Goal: Task Accomplishment & Management: Manage account settings

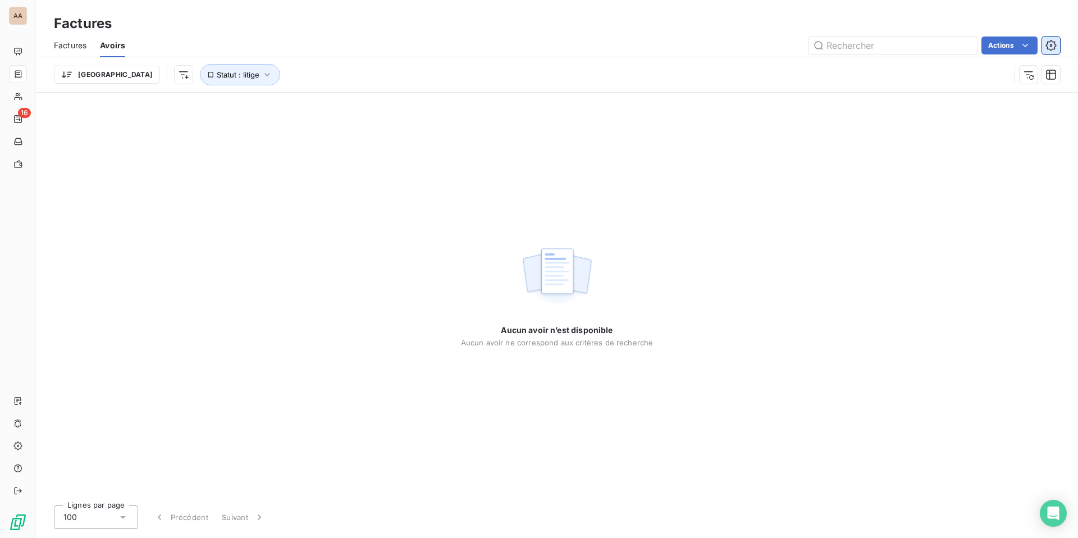
click at [1054, 46] on icon "button" at bounding box center [1050, 45] width 11 height 11
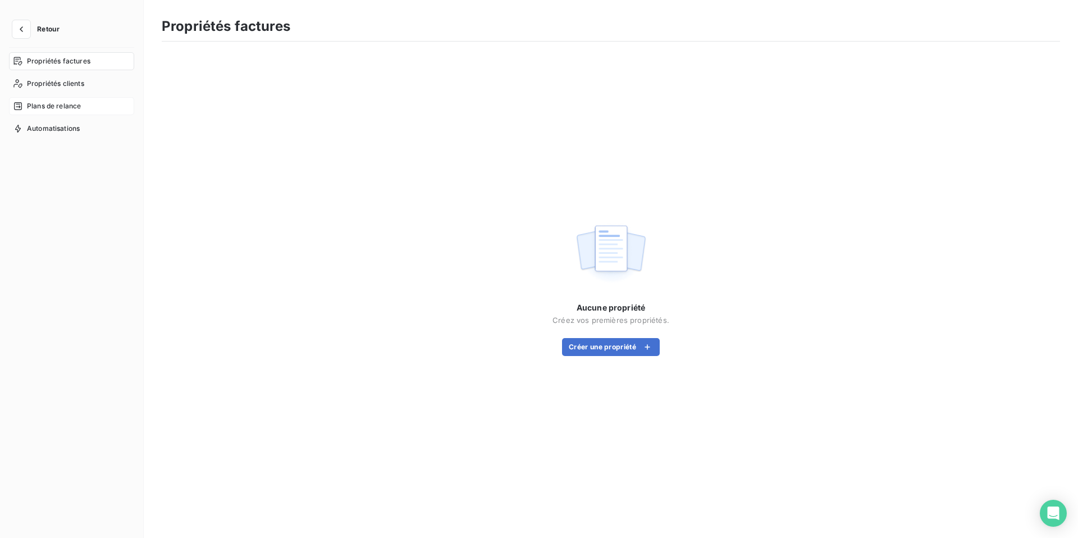
click at [63, 111] on div "Plans de relance" at bounding box center [71, 106] width 125 height 18
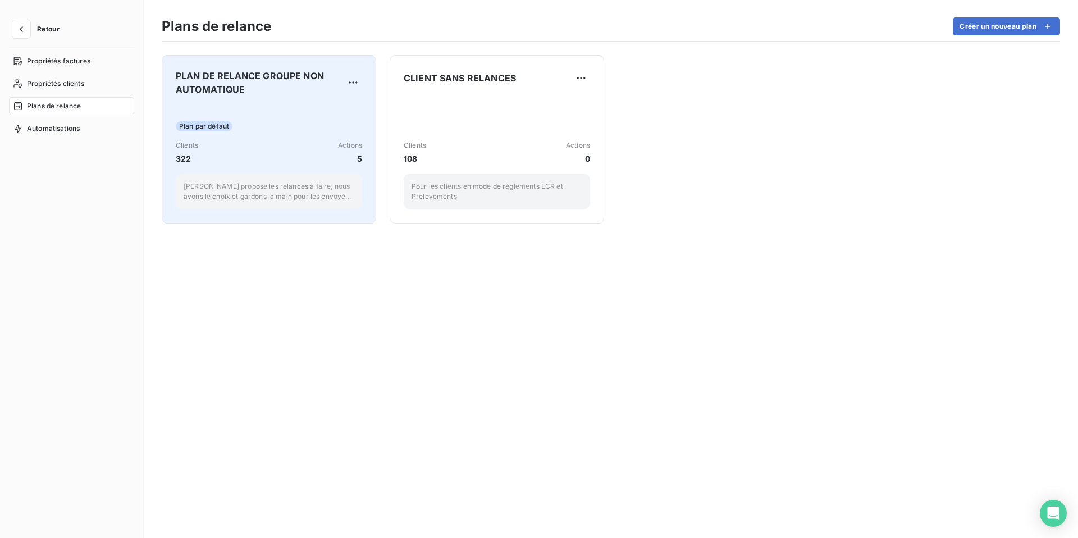
click at [310, 118] on div "Plan par défaut Clients 322 Actions 5 Leanpay propose les relances à faire, nou…" at bounding box center [269, 157] width 186 height 104
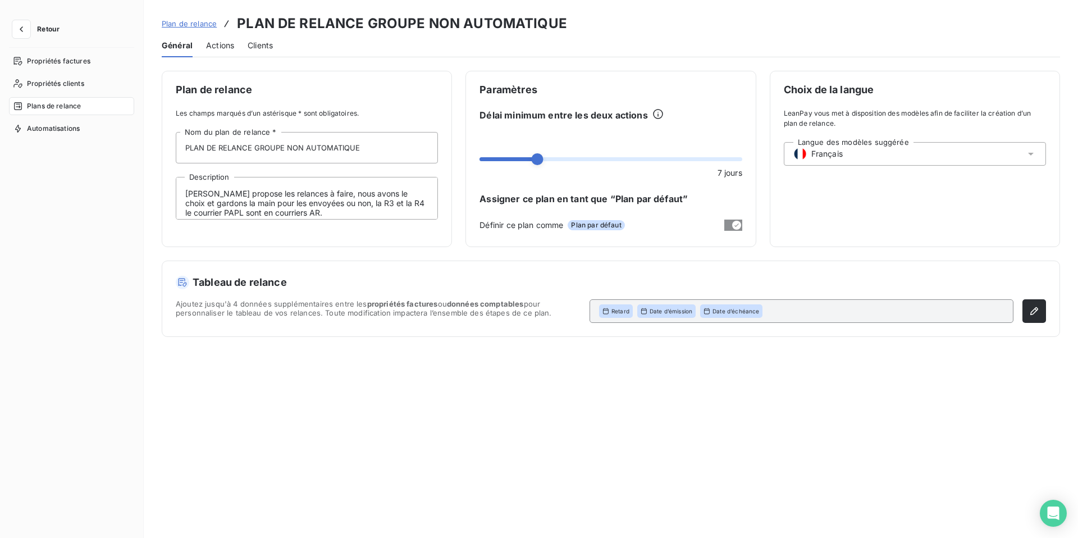
click at [222, 45] on span "Actions" at bounding box center [220, 45] width 28 height 11
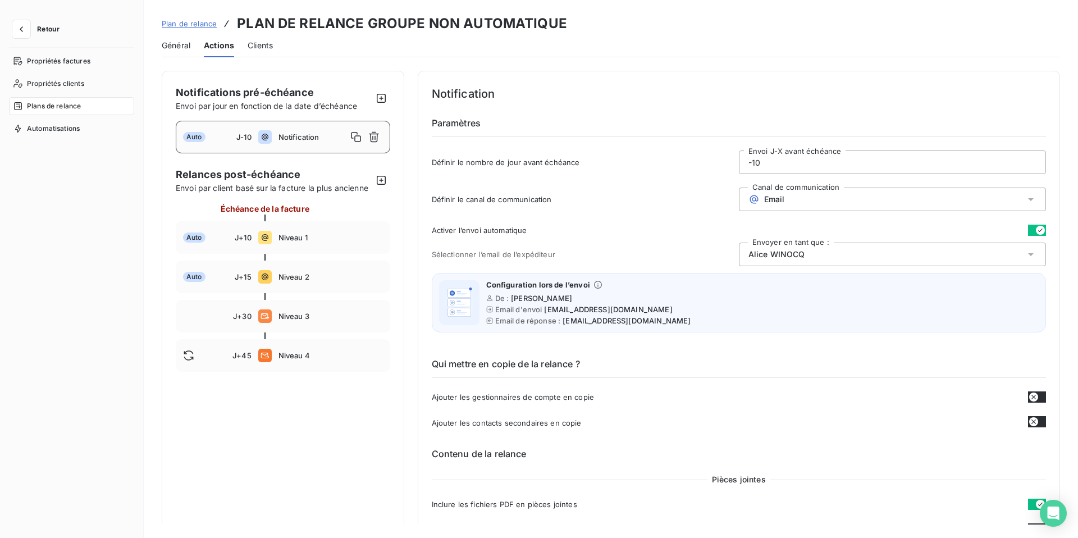
click at [785, 195] on div "Email" at bounding box center [892, 200] width 307 height 24
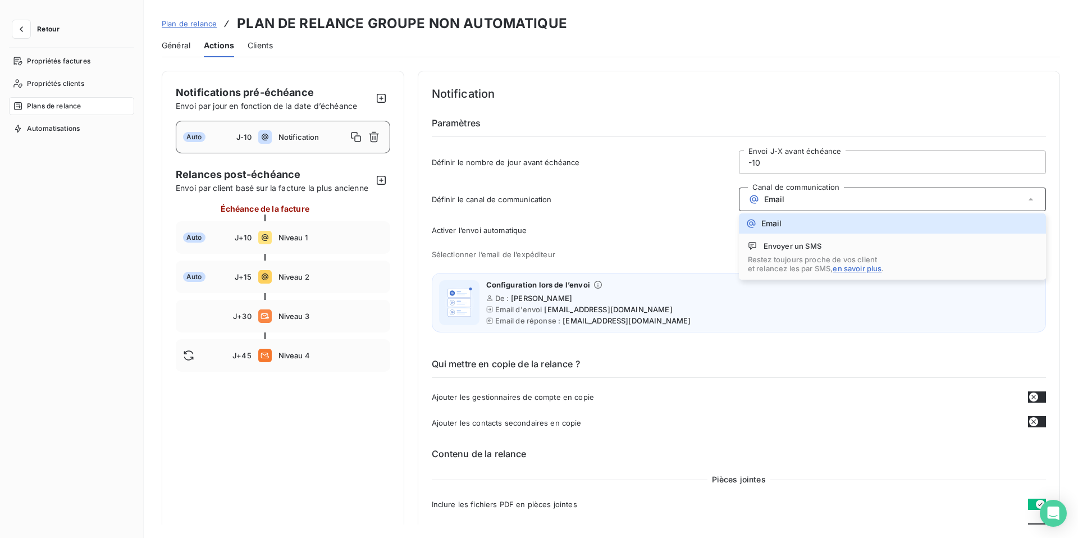
click at [784, 193] on div "Email" at bounding box center [892, 200] width 307 height 24
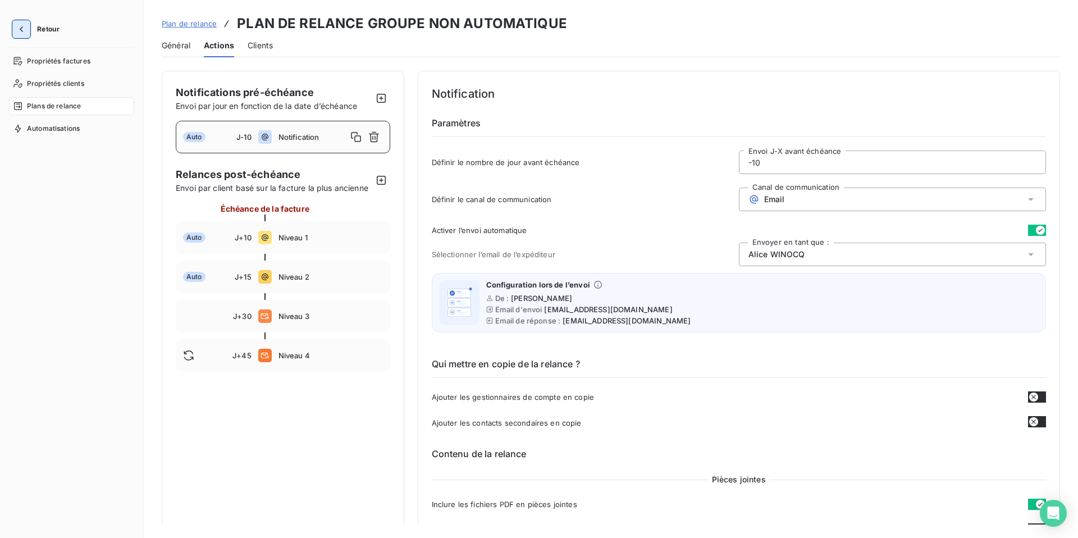
click at [20, 30] on icon "button" at bounding box center [21, 29] width 11 height 11
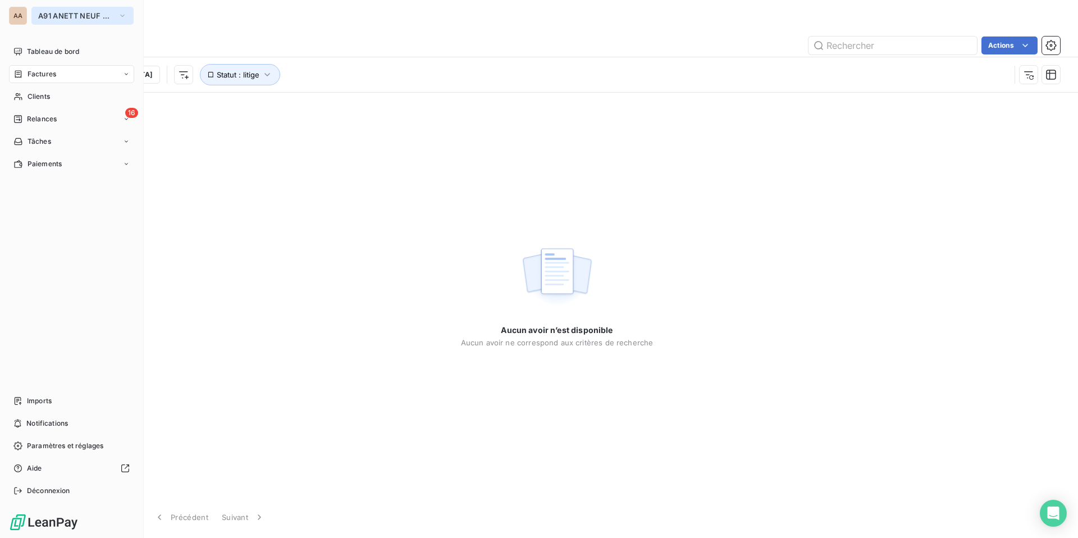
click at [96, 17] on span "A91 ANETT NEUF CHAMPAGNE" at bounding box center [75, 15] width 75 height 9
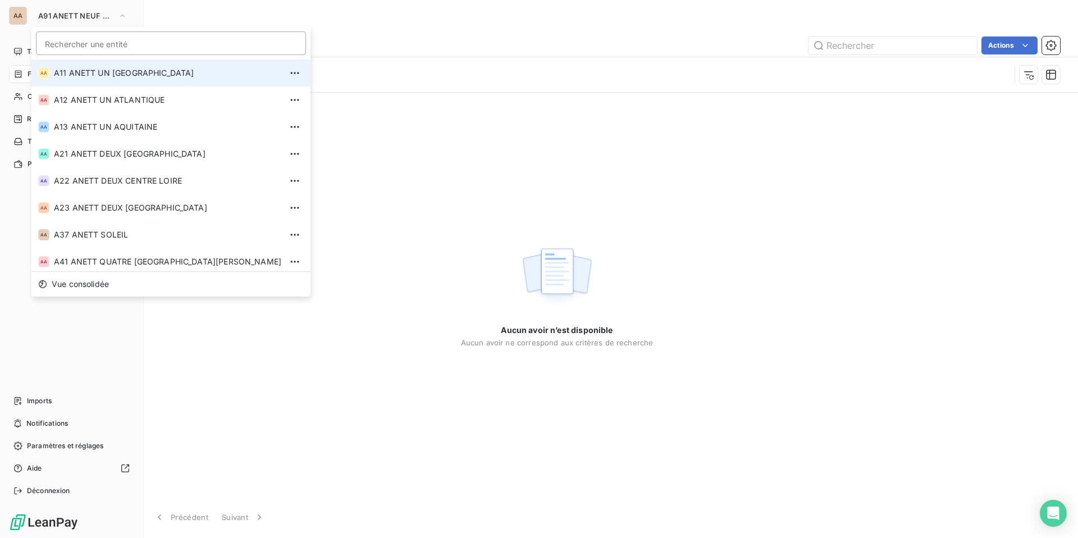
click at [90, 70] on span "A11 ANETT UN [GEOGRAPHIC_DATA]" at bounding box center [167, 72] width 227 height 11
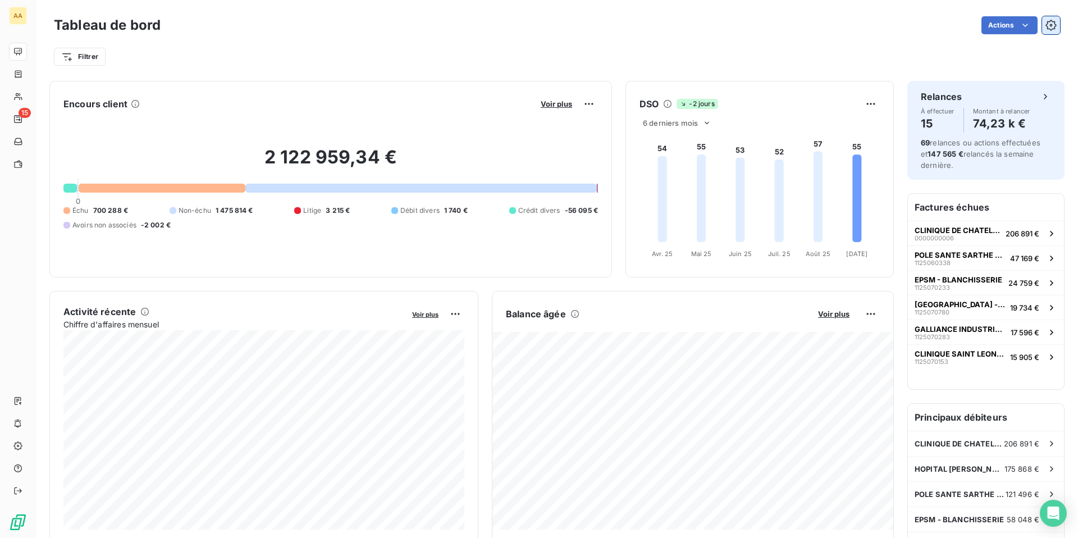
click at [1049, 25] on icon "button" at bounding box center [1050, 25] width 11 height 11
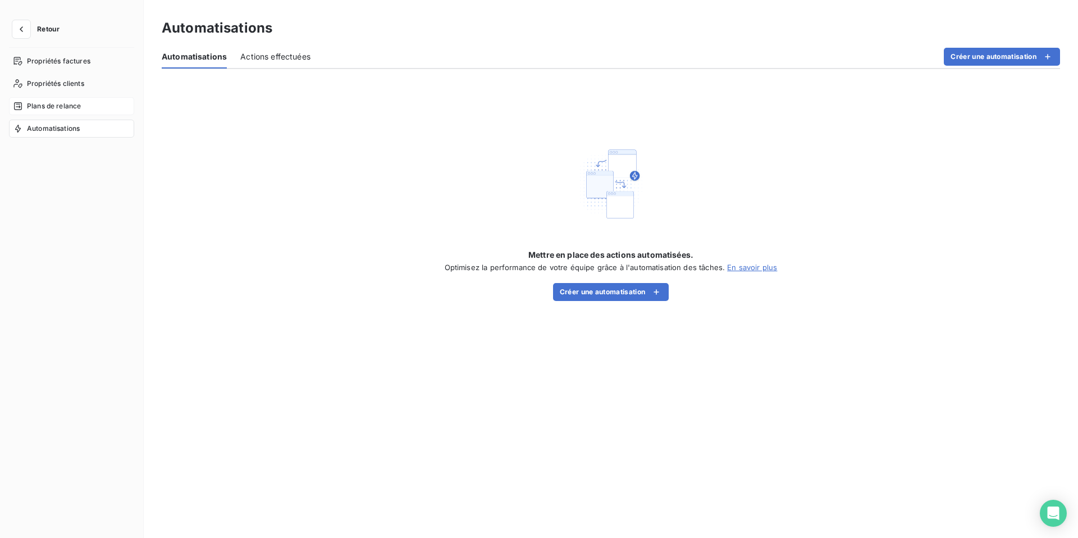
click at [42, 108] on span "Plans de relance" at bounding box center [54, 106] width 54 height 10
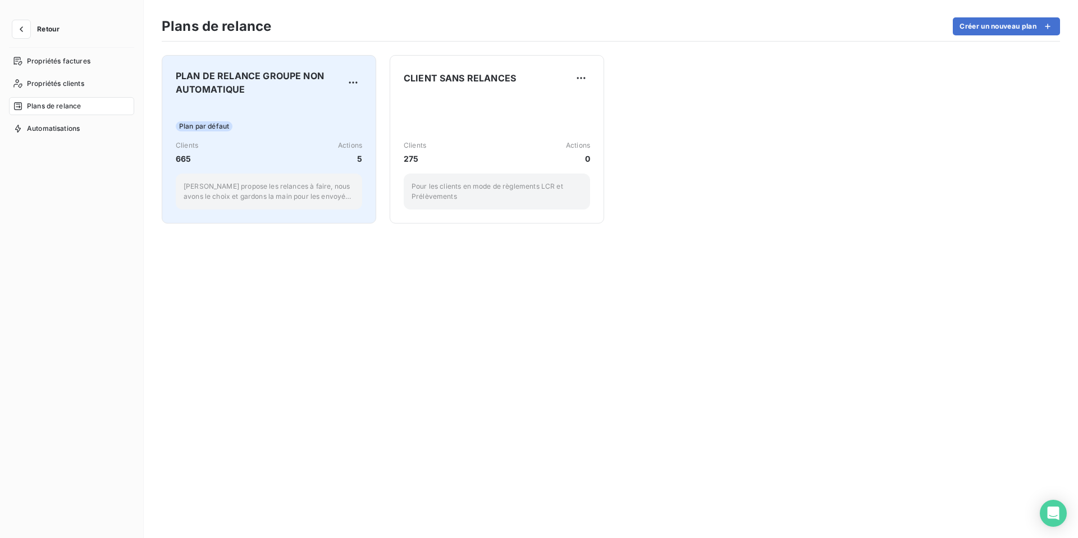
click at [291, 110] on div "Plan par défaut Clients 665 Actions 5 Leanpay propose les relances à faire, nou…" at bounding box center [269, 157] width 186 height 104
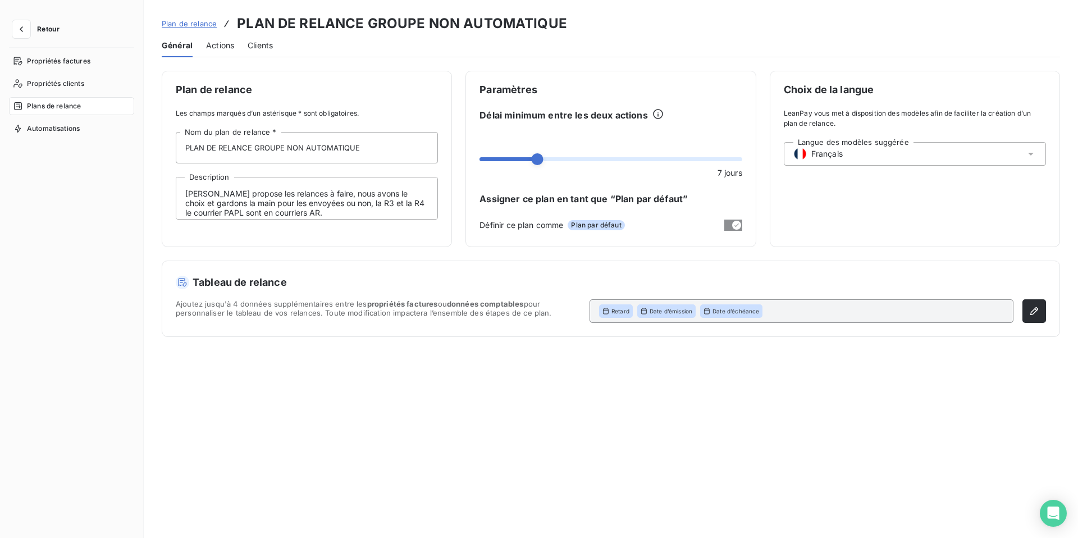
click at [215, 42] on span "Actions" at bounding box center [220, 45] width 28 height 11
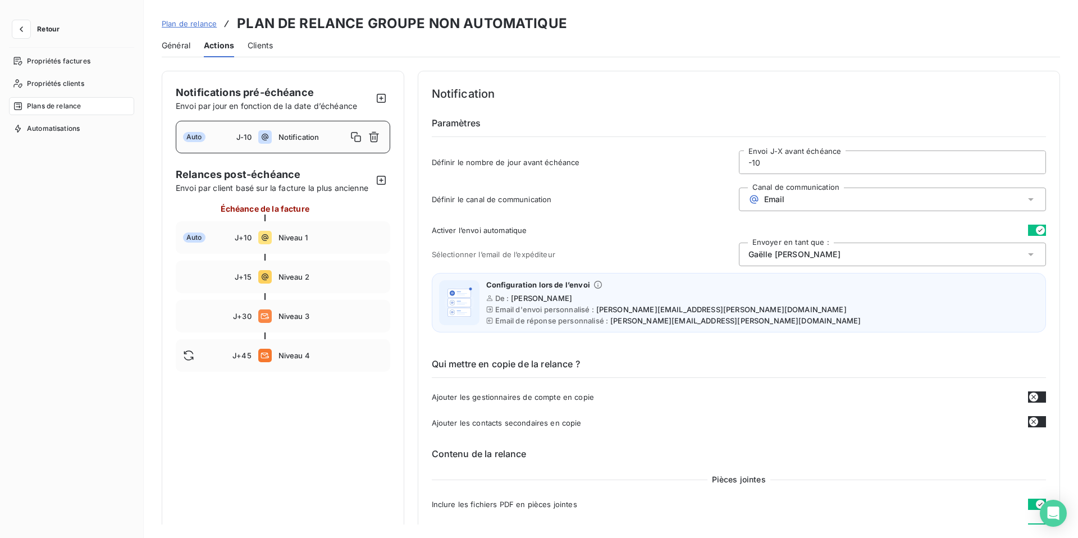
click at [789, 196] on div "Email" at bounding box center [892, 200] width 307 height 24
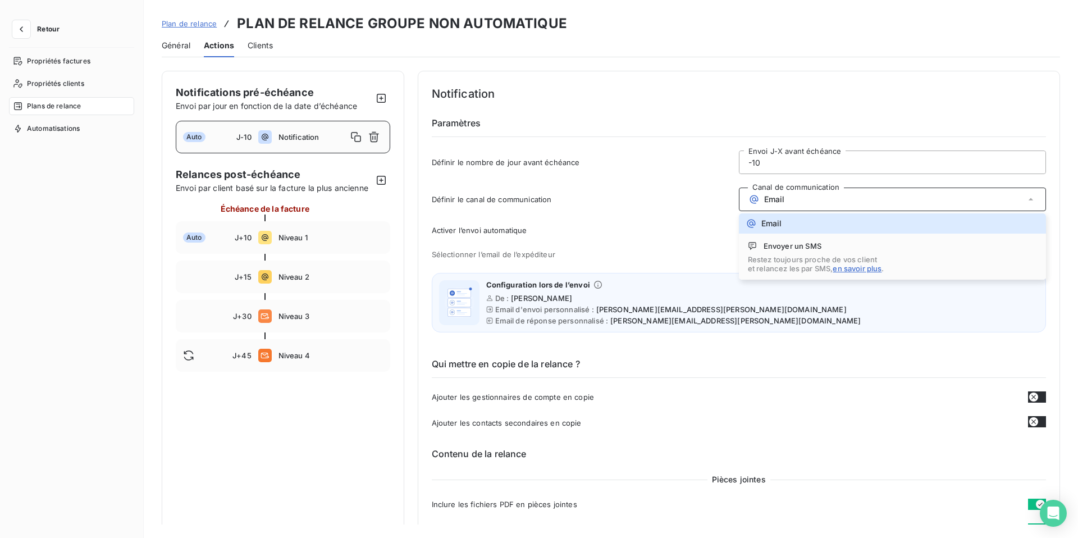
click at [666, 208] on div "Définir le canal de communication Canal de communication Email Email Envoyer un…" at bounding box center [739, 203] width 615 height 30
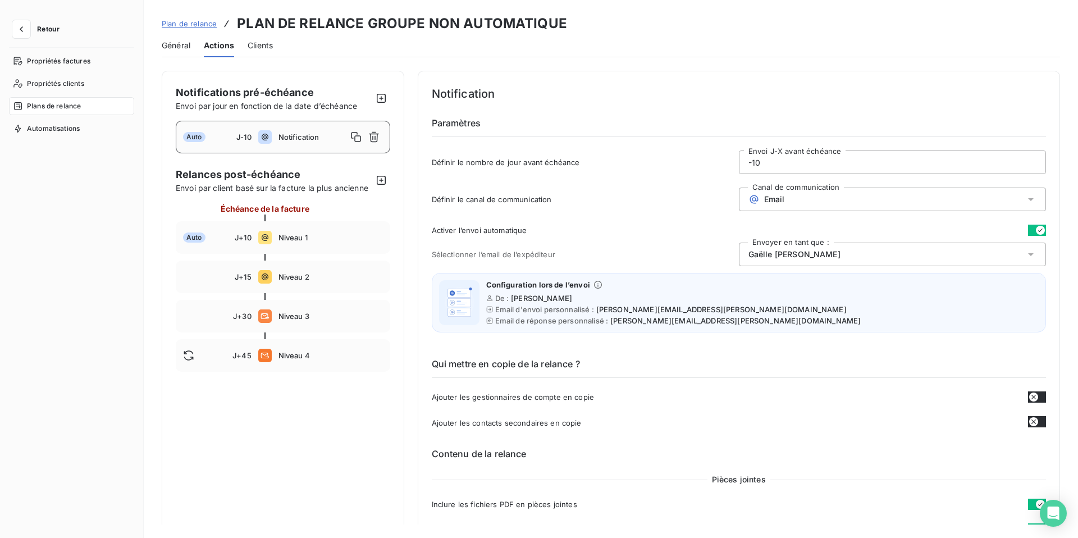
click at [802, 209] on div "Email" at bounding box center [892, 200] width 307 height 24
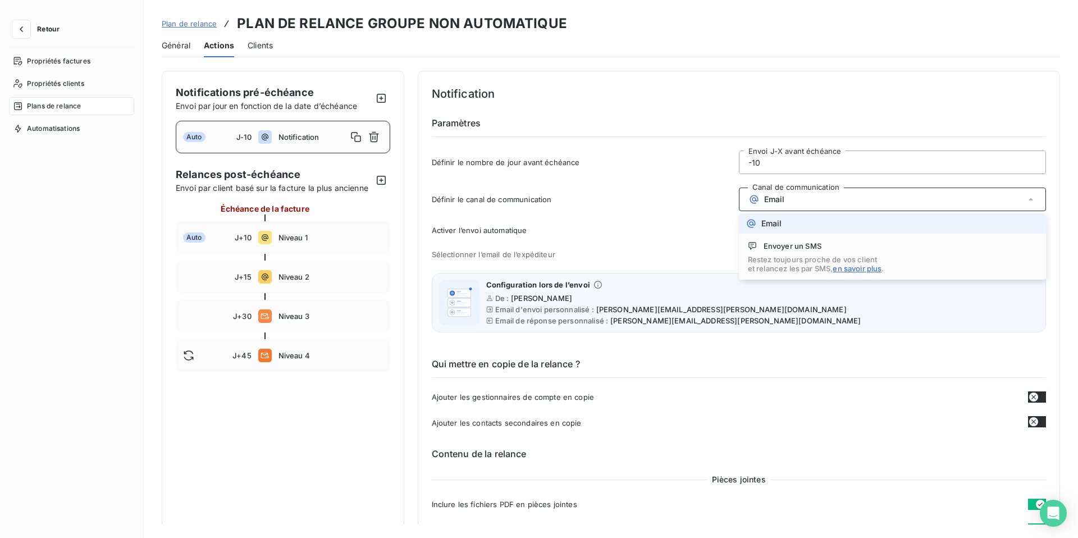
click at [683, 198] on span "Définir le canal de communication" at bounding box center [585, 199] width 307 height 9
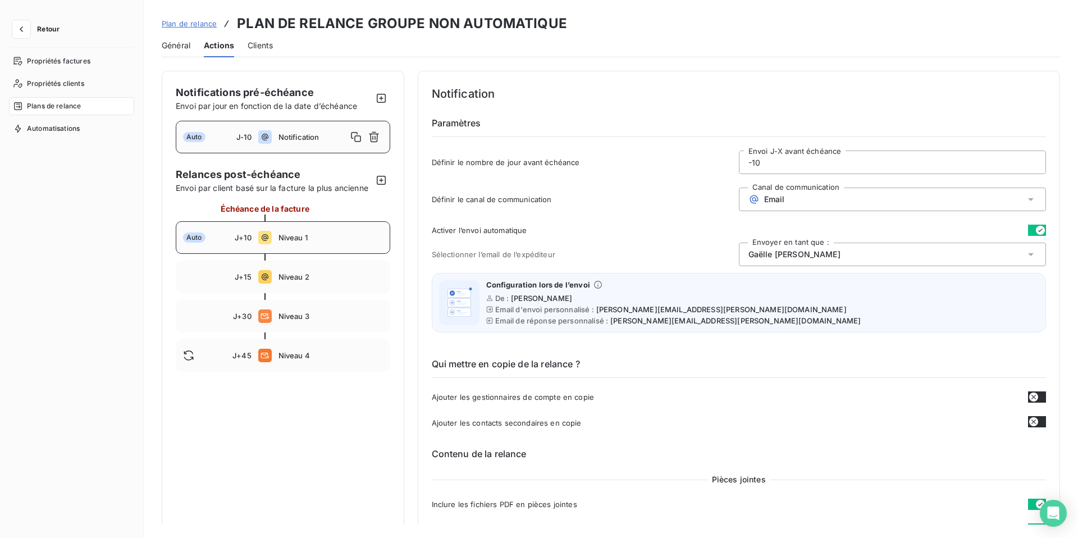
click at [314, 228] on div "Auto J+10 Niveau 1" at bounding box center [283, 237] width 214 height 33
type input "10"
click at [805, 199] on div "Email" at bounding box center [892, 200] width 307 height 24
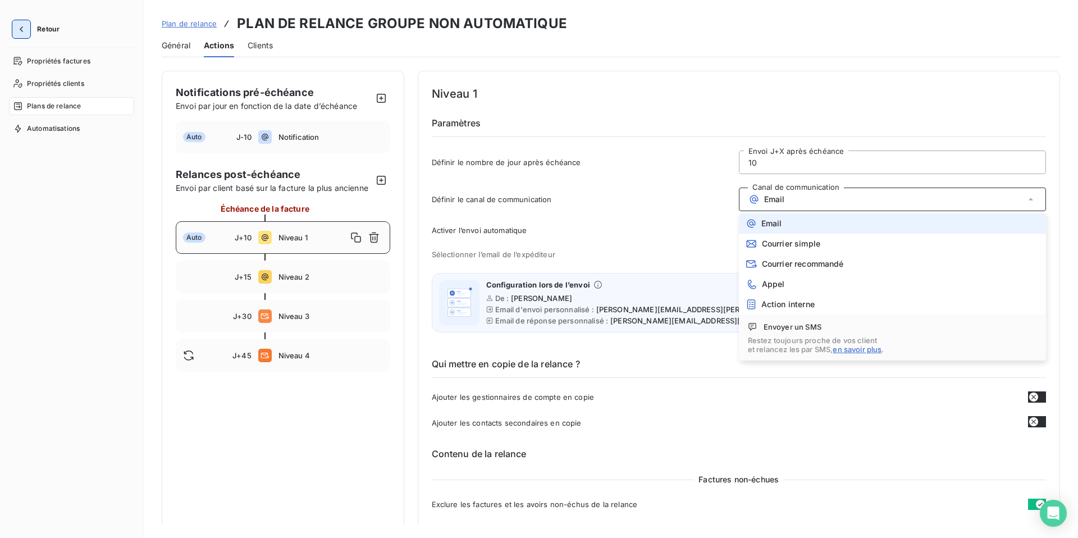
click at [25, 25] on icon "button" at bounding box center [21, 29] width 11 height 11
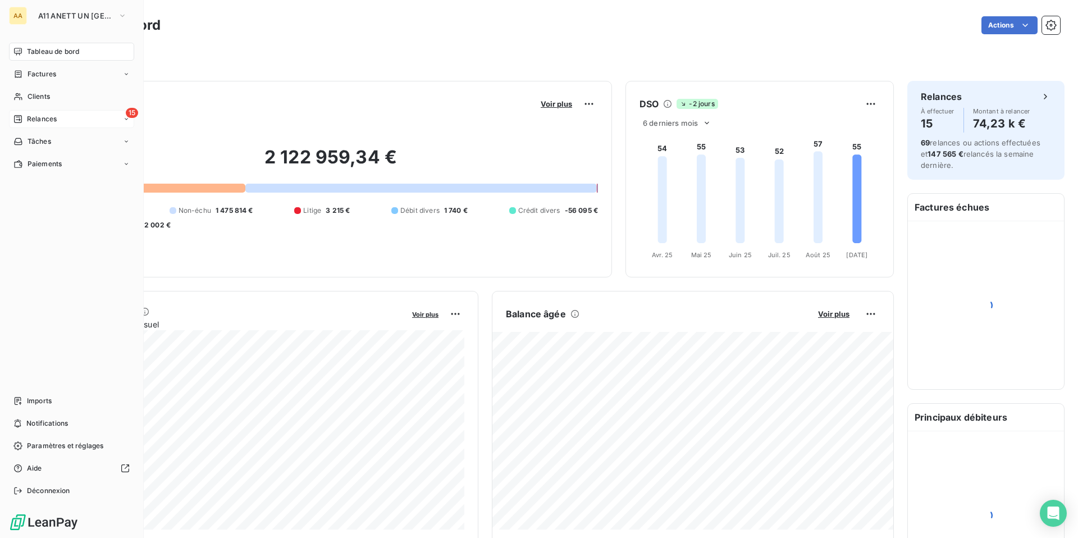
click at [66, 121] on div "15 Relances" at bounding box center [71, 119] width 125 height 18
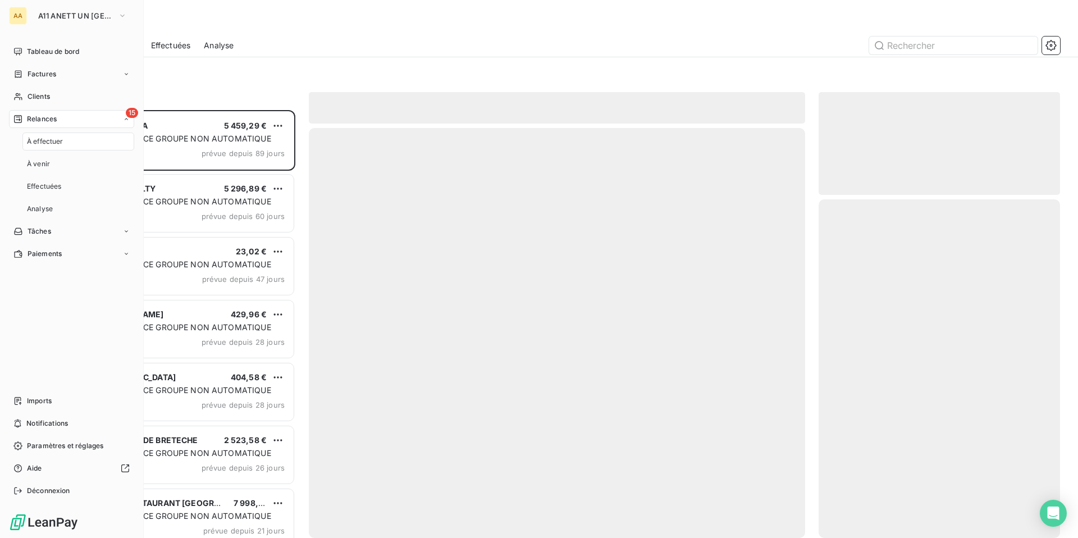
scroll to position [428, 241]
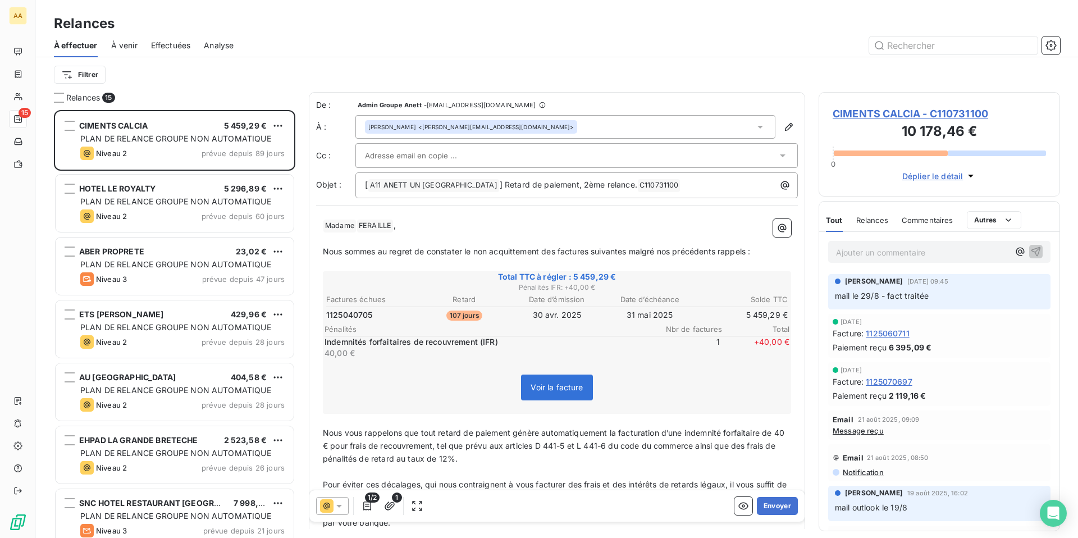
click at [176, 42] on span "Effectuées" at bounding box center [171, 45] width 40 height 11
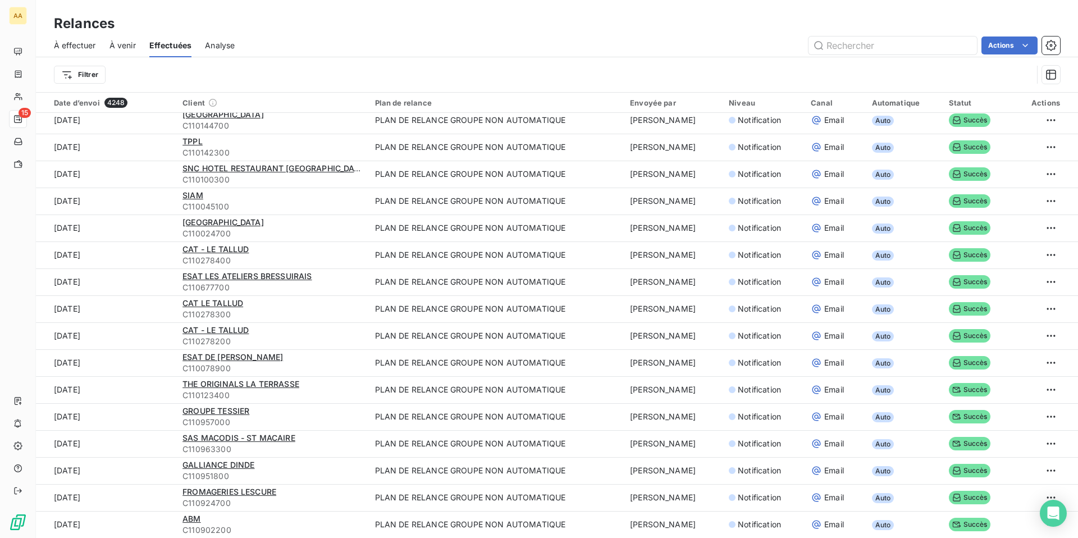
scroll to position [38, 0]
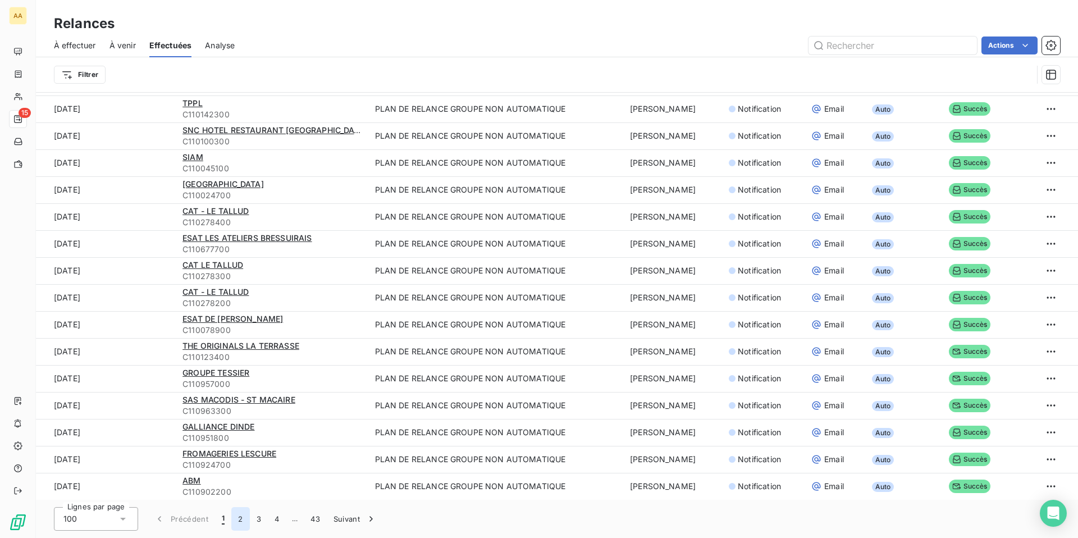
click at [239, 514] on button "2" at bounding box center [240, 519] width 18 height 24
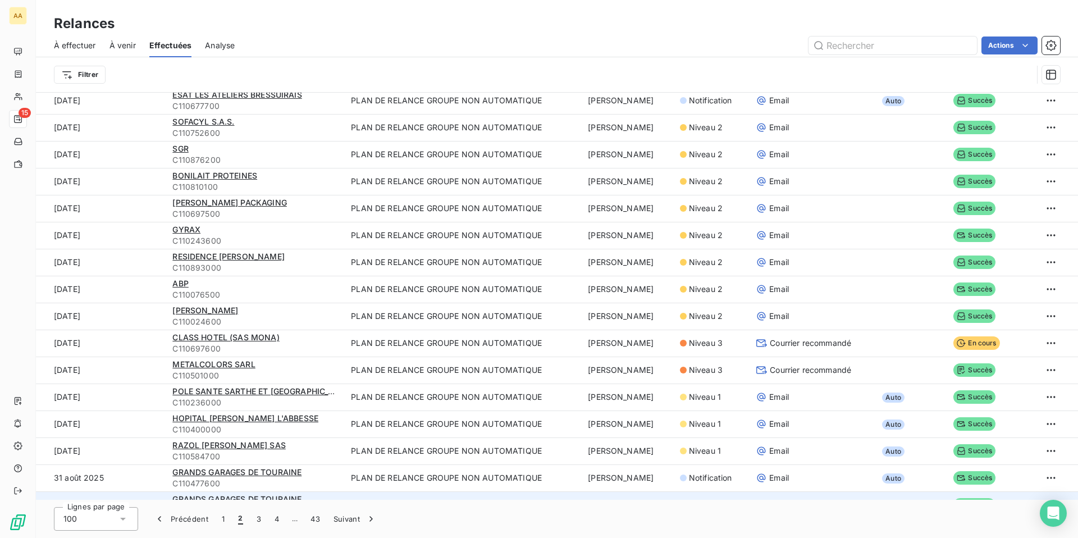
scroll to position [2270, 0]
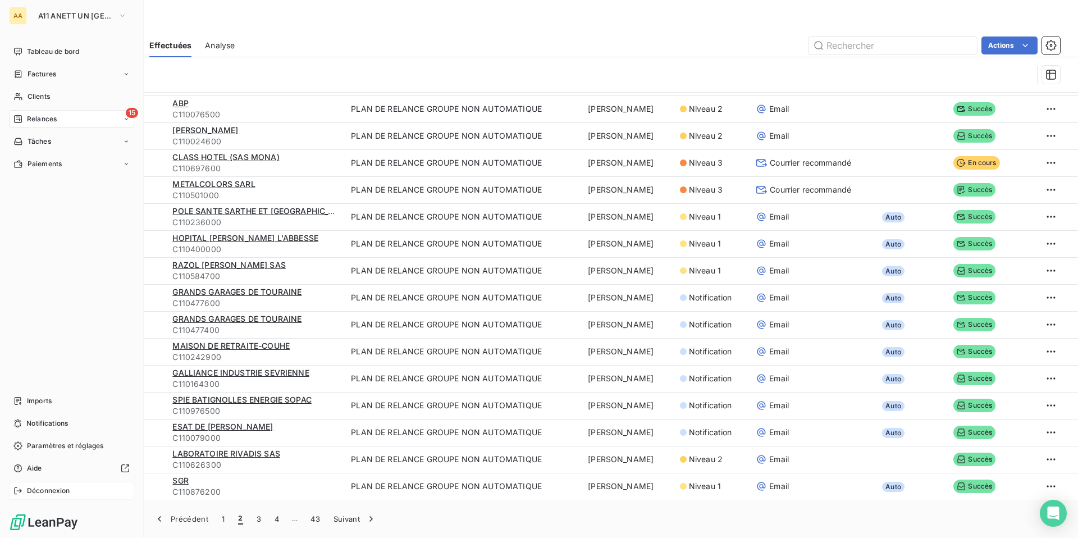
click at [32, 490] on span "Déconnexion" at bounding box center [48, 491] width 43 height 10
